Goal: Task Accomplishment & Management: Complete application form

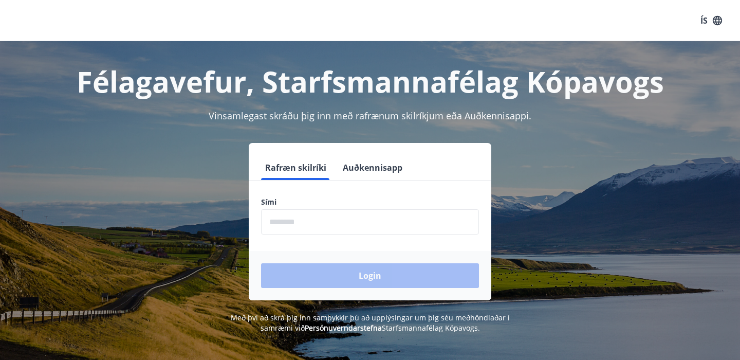
click at [308, 216] on input "phone" at bounding box center [370, 221] width 218 height 25
type input "********"
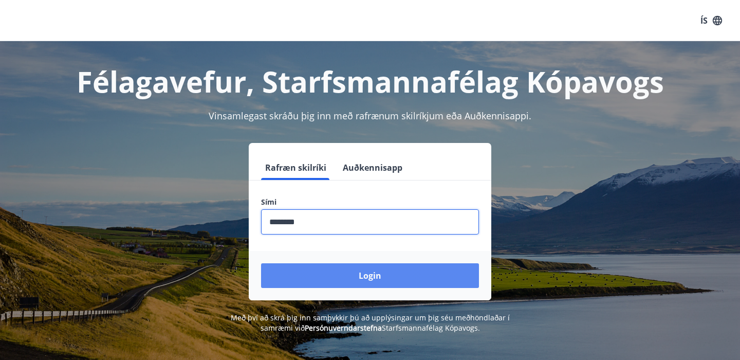
click at [370, 267] on button "Login" at bounding box center [370, 275] width 218 height 25
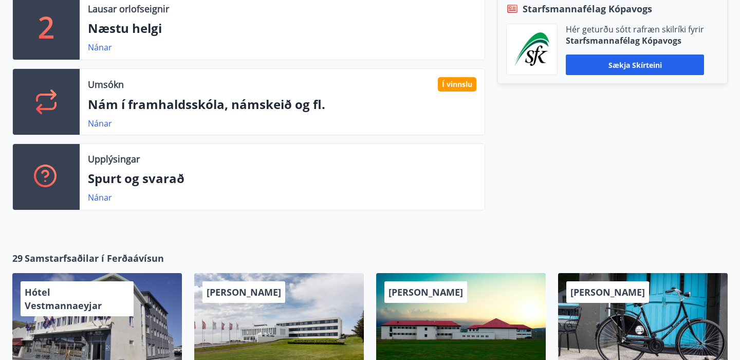
scroll to position [281, 0]
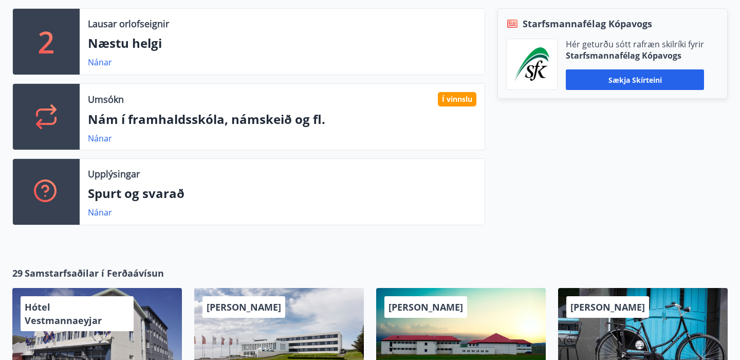
click at [450, 90] on div "Umsókn Í vinnslu Nám í framhaldsskóla, námskeið og fl. Nánar" at bounding box center [282, 117] width 405 height 66
click at [108, 139] on link "Nánar" at bounding box center [100, 138] width 24 height 11
